Goal: Navigation & Orientation: Find specific page/section

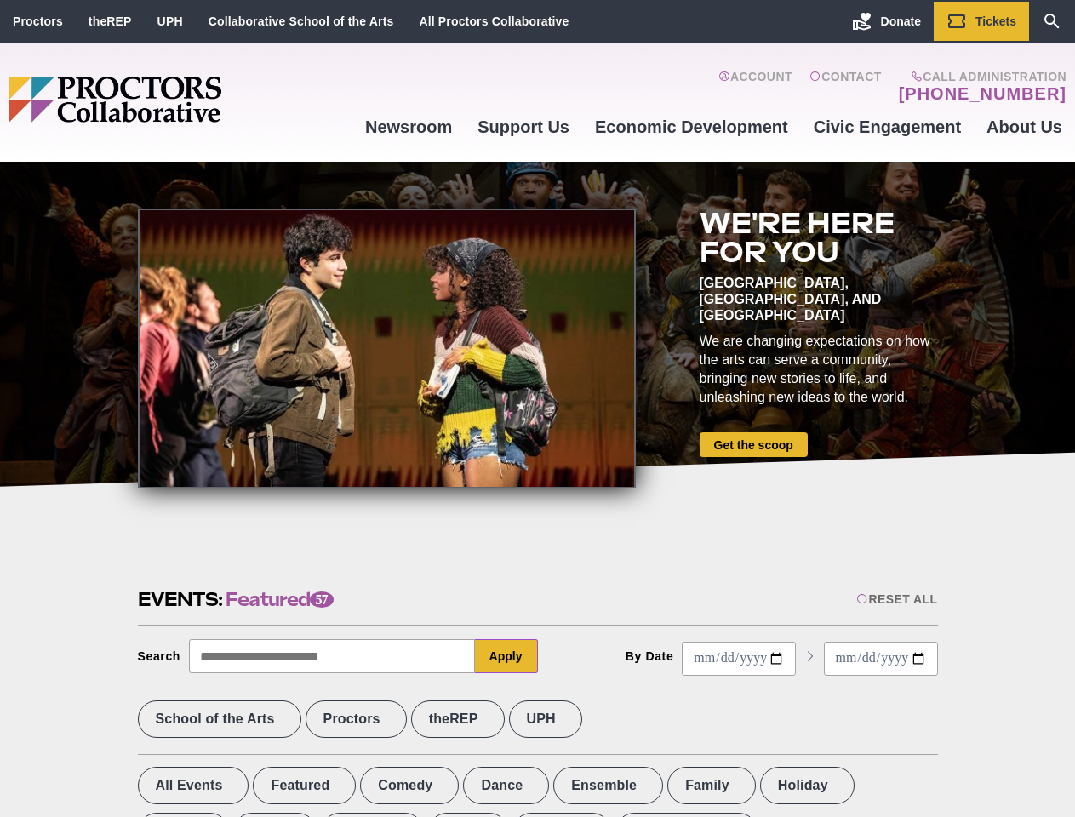
click at [537, 409] on div at bounding box center [387, 349] width 498 height 280
click at [896, 599] on div "Reset All" at bounding box center [896, 599] width 81 height 14
click at [507, 656] on button "Apply" at bounding box center [506, 656] width 63 height 34
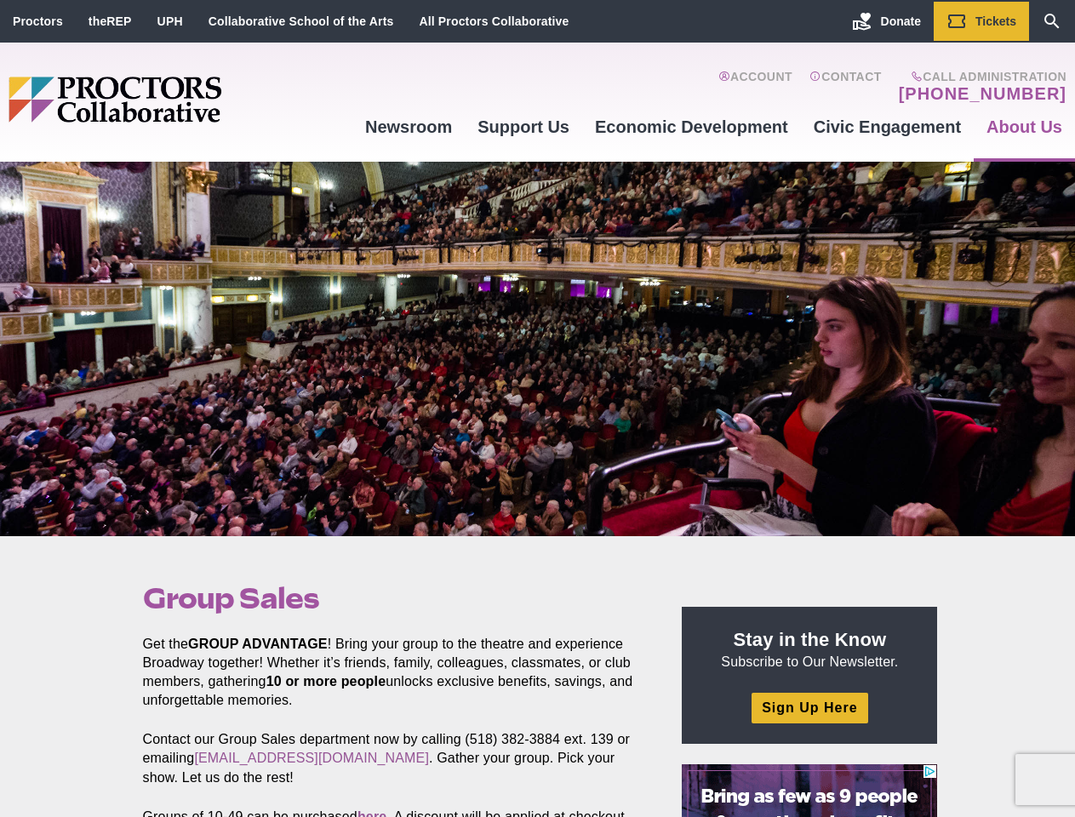
click at [537, 409] on div at bounding box center [537, 349] width 1075 height 375
